Goal: Information Seeking & Learning: Learn about a topic

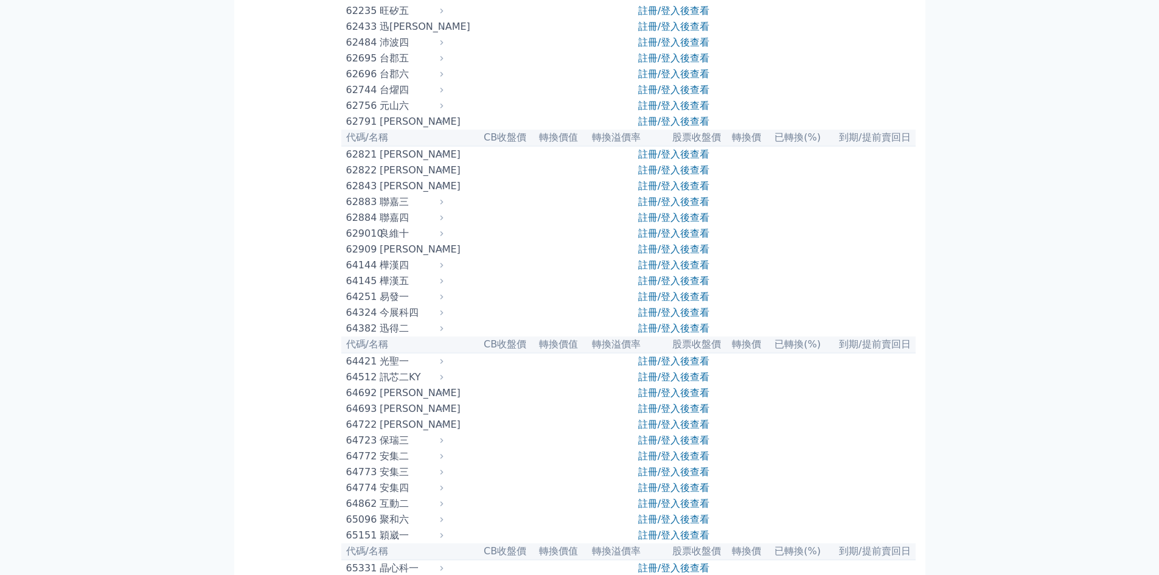
scroll to position [4684, 0]
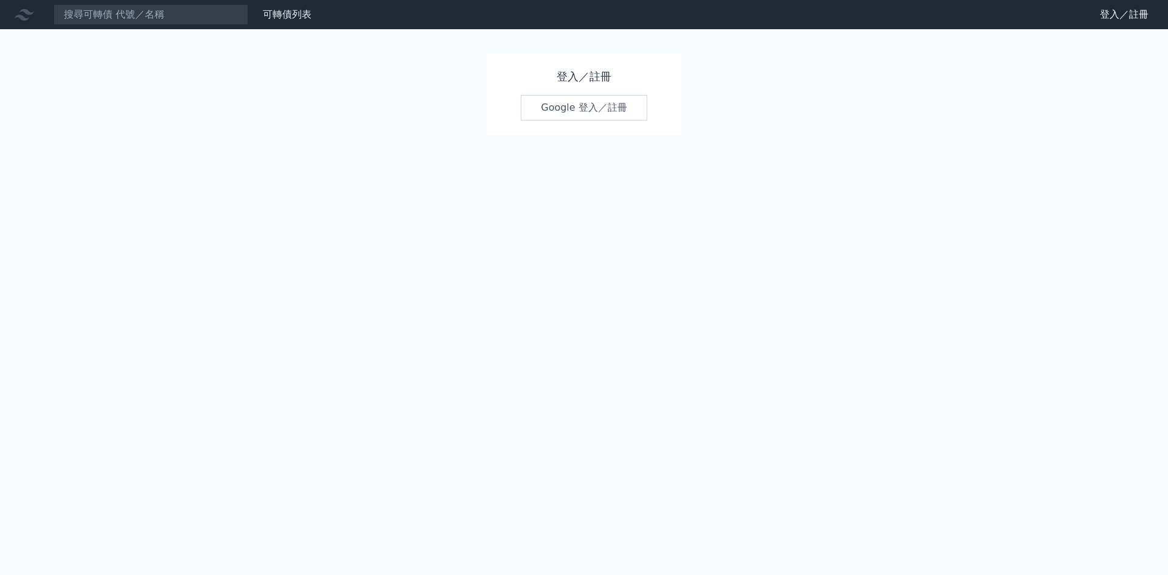
click at [606, 111] on link "Google 登入／註冊" at bounding box center [584, 108] width 127 height 26
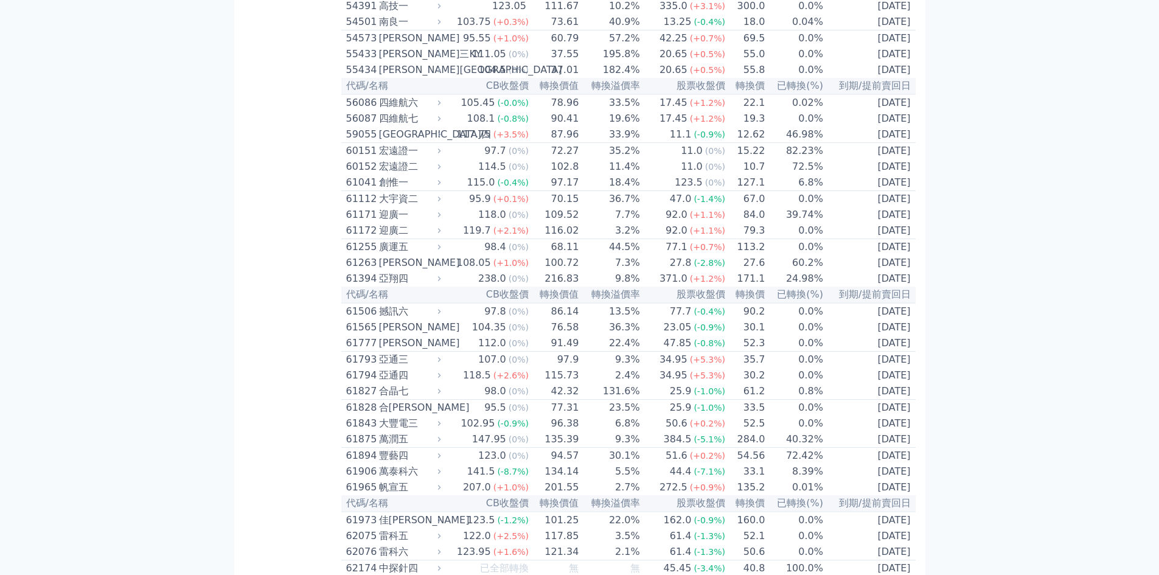
scroll to position [4806, 0]
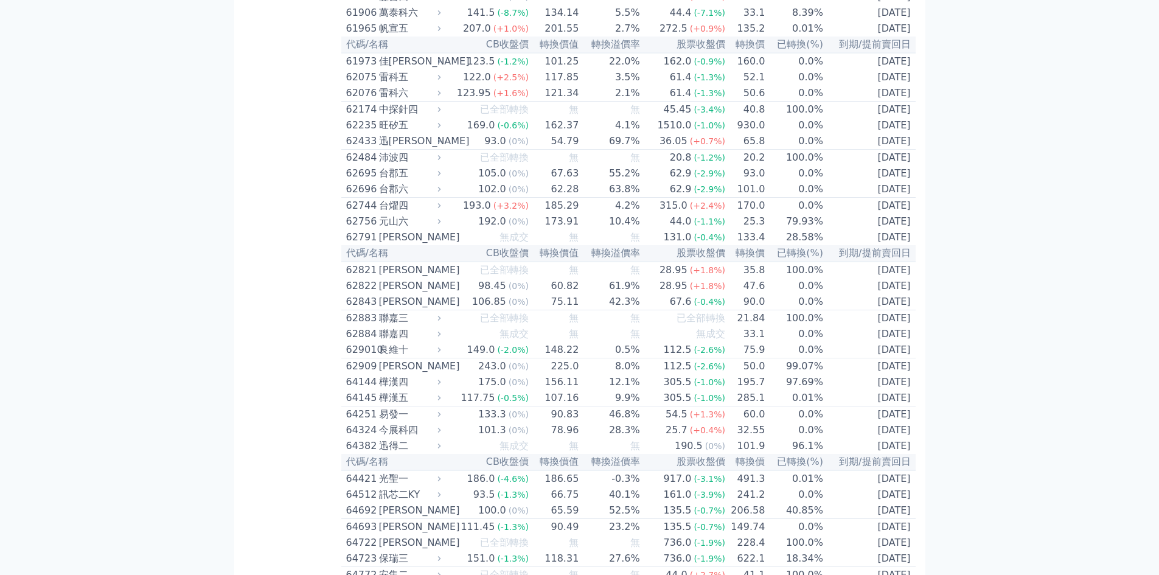
scroll to position [5049, 0]
drag, startPoint x: 799, startPoint y: 175, endPoint x: 760, endPoint y: 172, distance: 39.7
drag, startPoint x: 829, startPoint y: 193, endPoint x: 791, endPoint y: 192, distance: 38.3
